Goal: Task Accomplishment & Management: Use online tool/utility

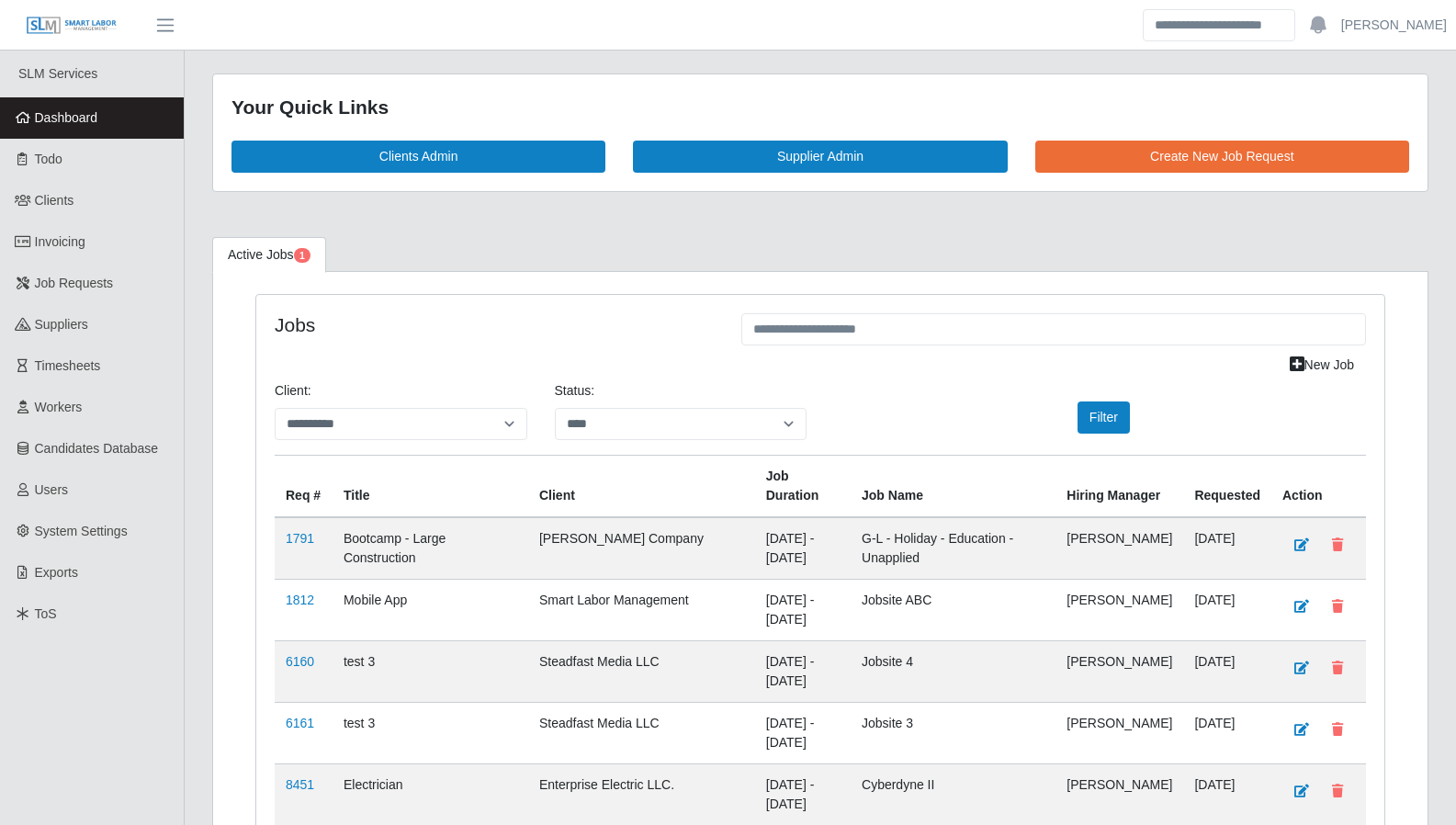
select select "****"
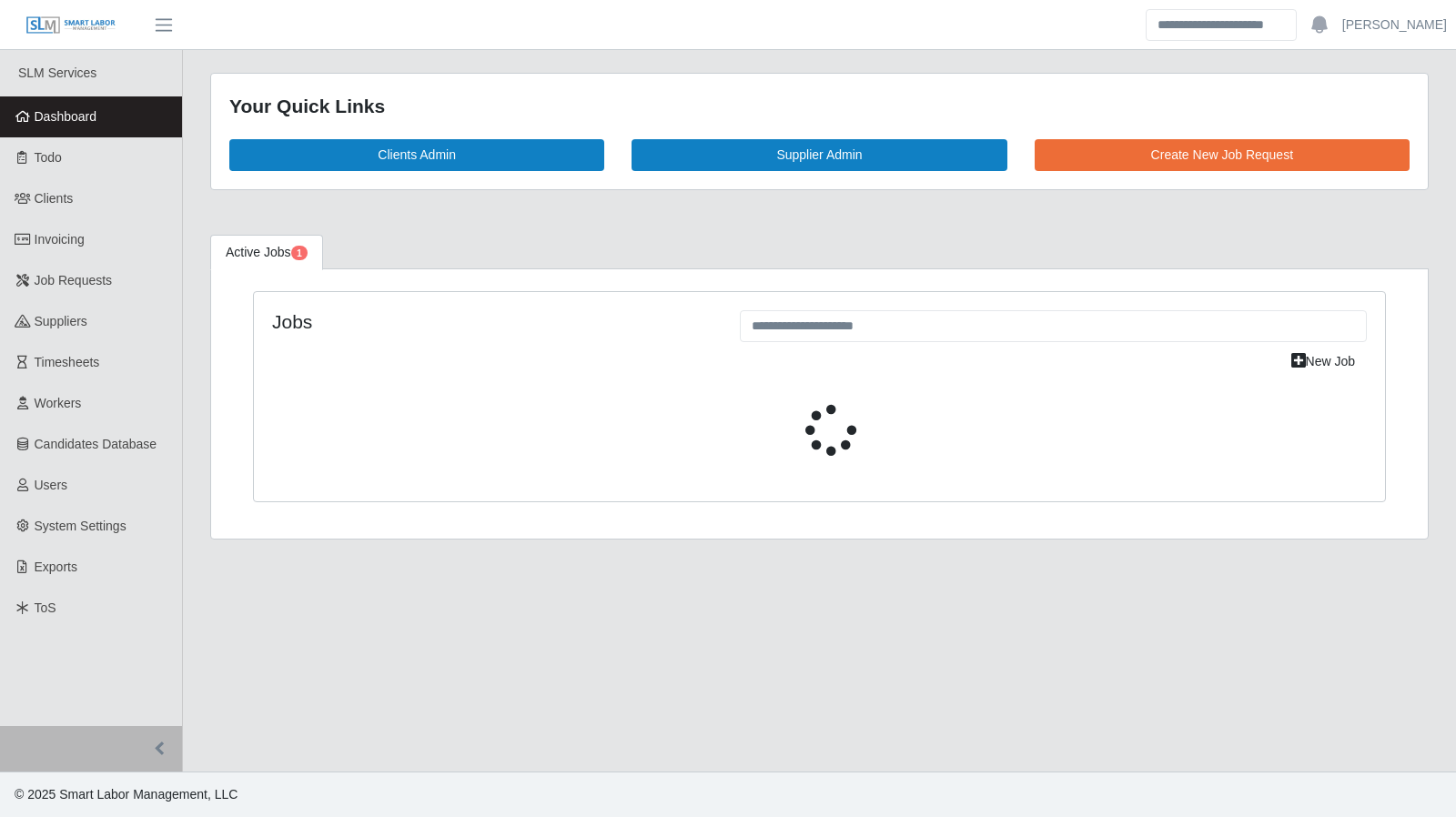
select select "****"
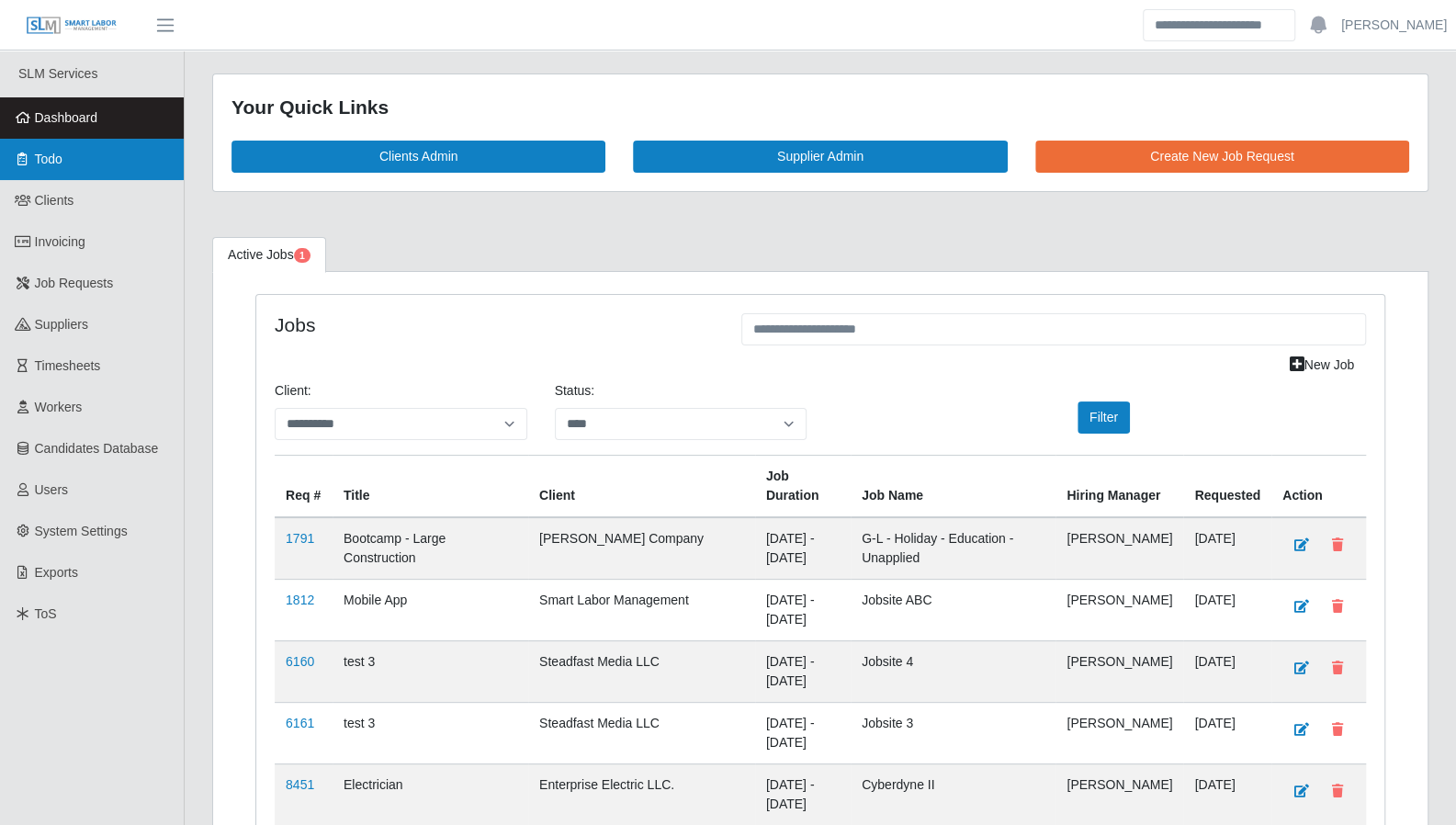
click at [58, 159] on span "Todo" at bounding box center [48, 159] width 27 height 15
